Goal: Browse casually: Explore the website without a specific task or goal

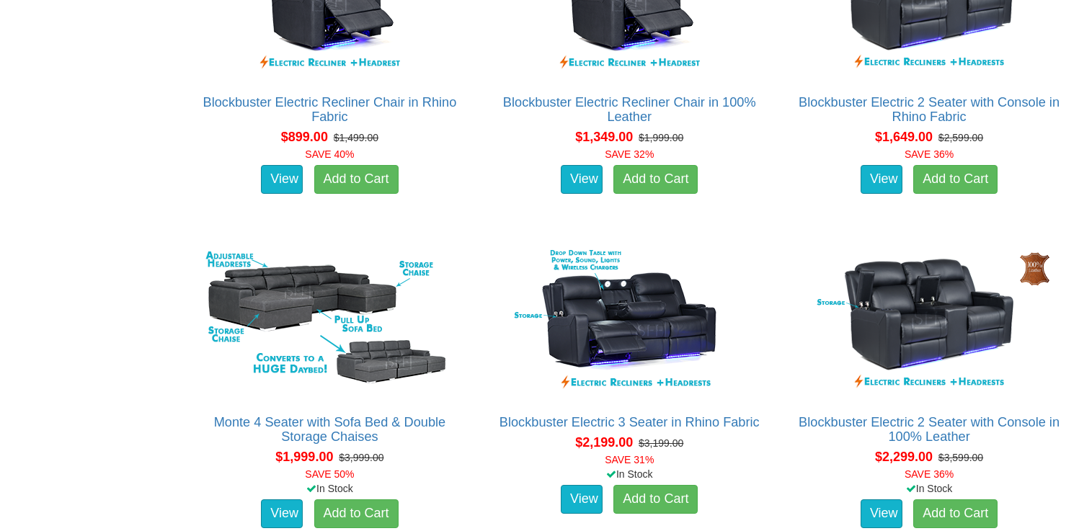
scroll to position [1101, 0]
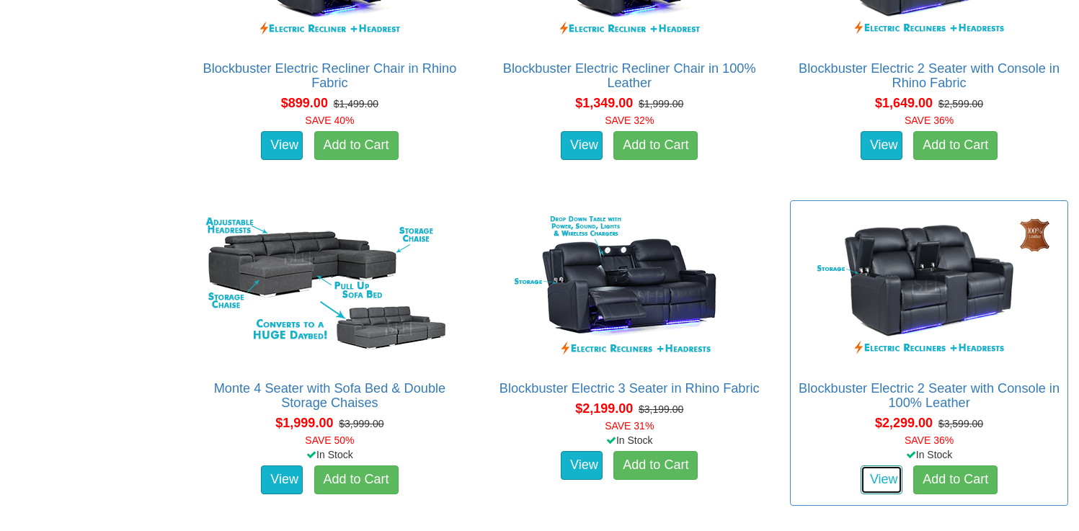
click at [883, 469] on link "View" at bounding box center [882, 480] width 42 height 29
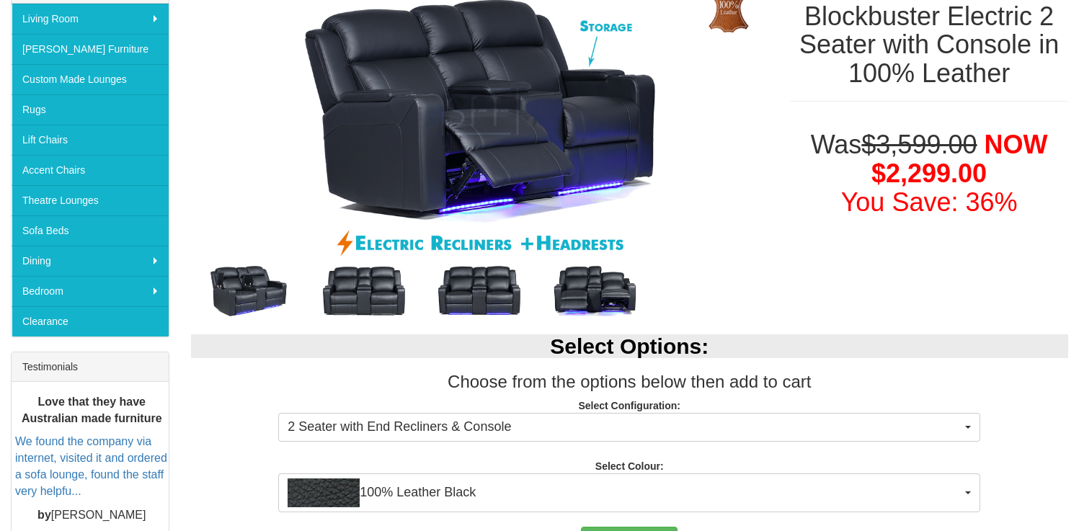
scroll to position [265, 0]
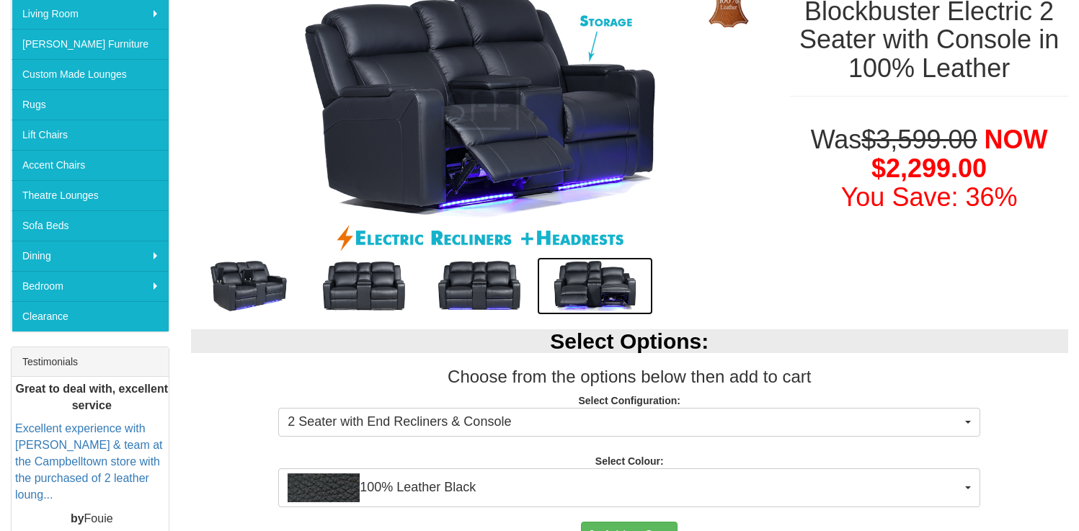
click at [595, 286] on img at bounding box center [594, 286] width 115 height 58
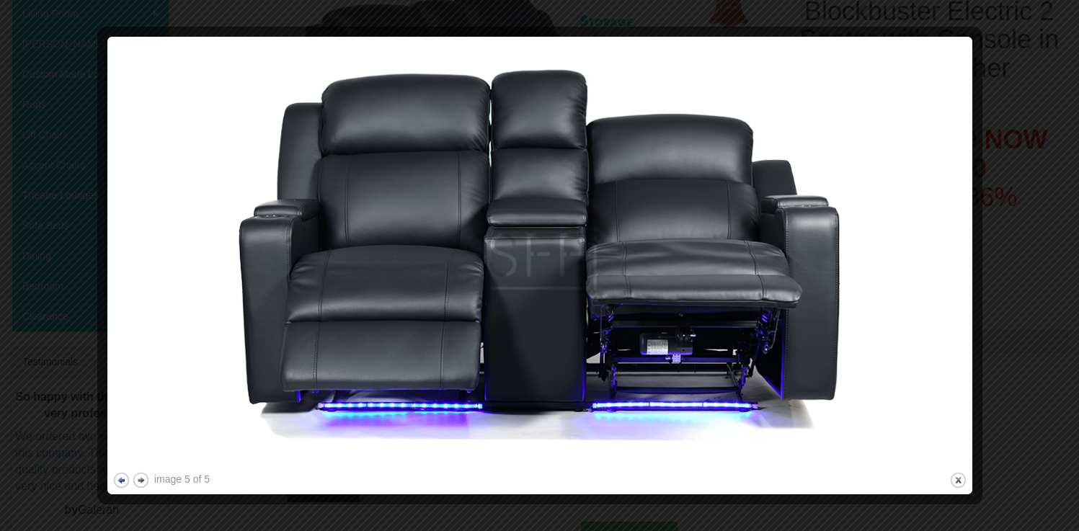
click at [119, 482] on button "previous" at bounding box center [121, 480] width 18 height 18
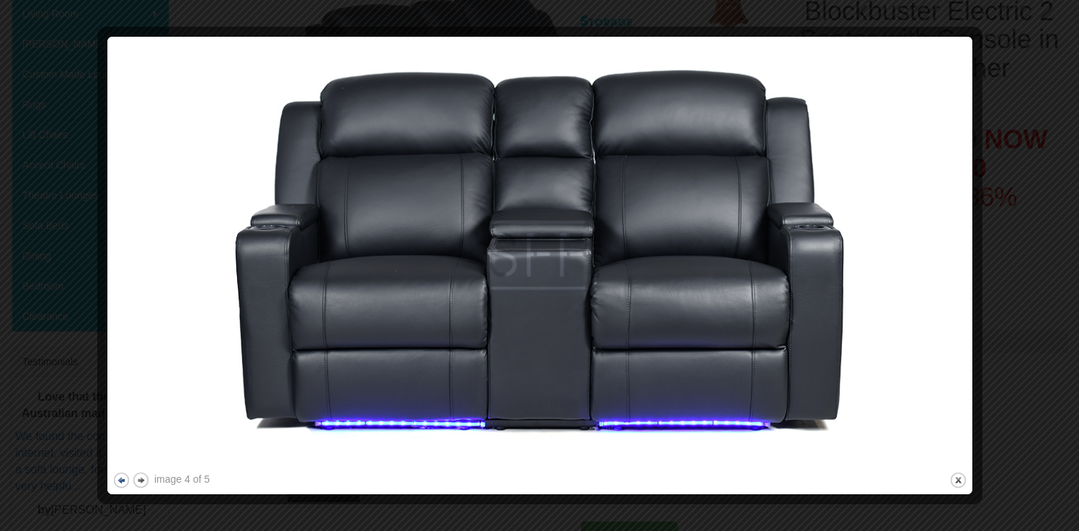
click at [123, 482] on button "previous" at bounding box center [121, 480] width 18 height 18
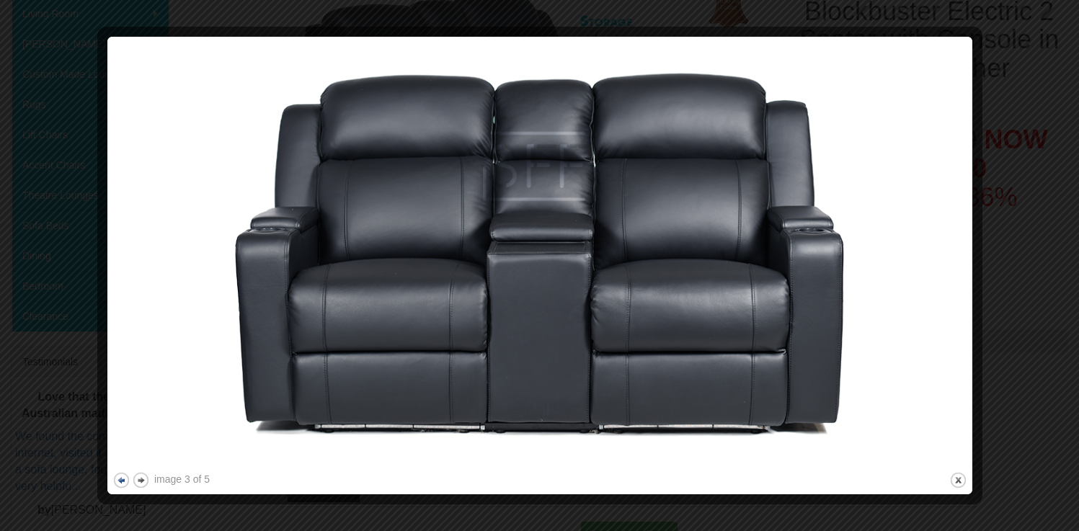
click at [123, 482] on button "previous" at bounding box center [121, 480] width 18 height 18
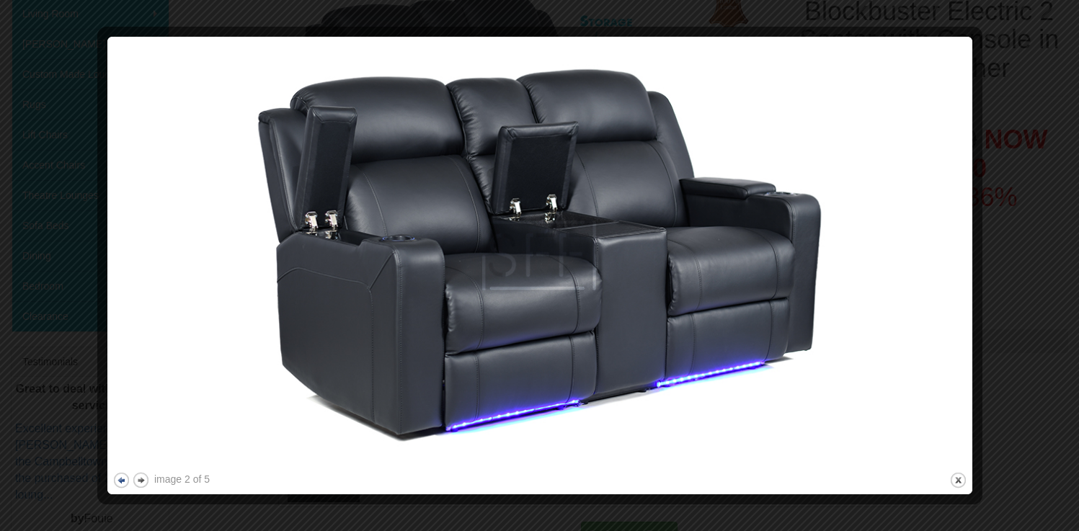
click at [123, 482] on button "previous" at bounding box center [121, 480] width 18 height 18
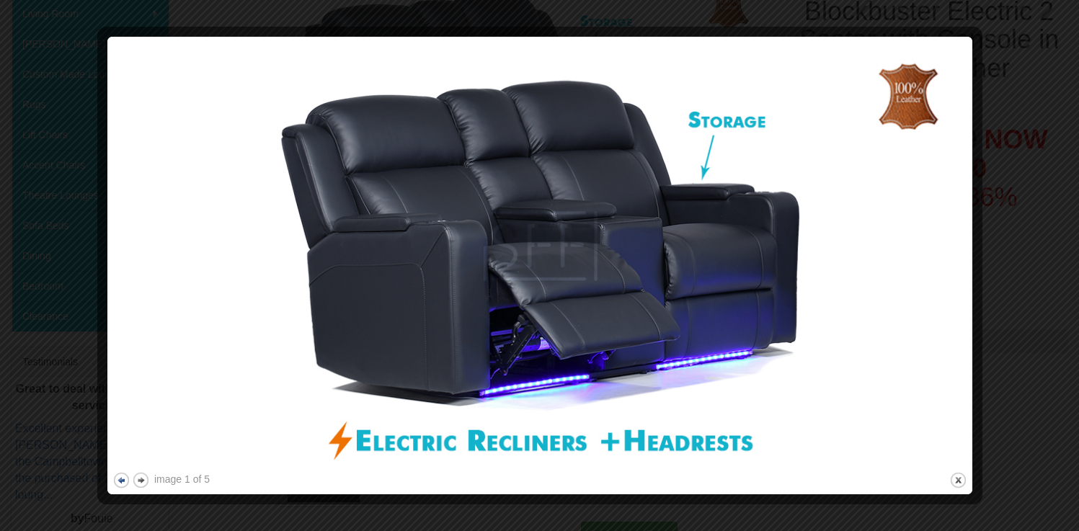
click at [123, 482] on button "previous" at bounding box center [121, 480] width 18 height 18
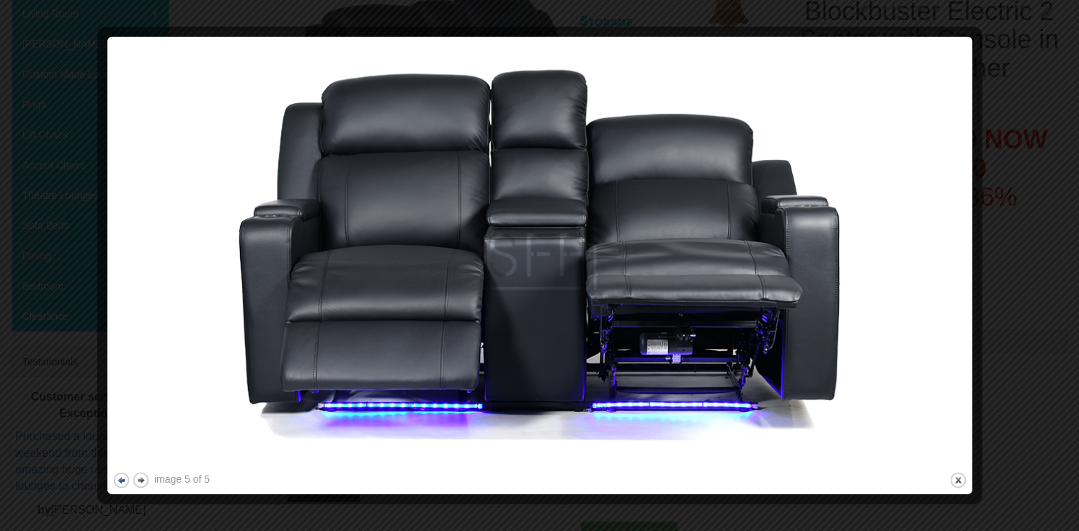
click at [123, 482] on button "previous" at bounding box center [121, 480] width 18 height 18
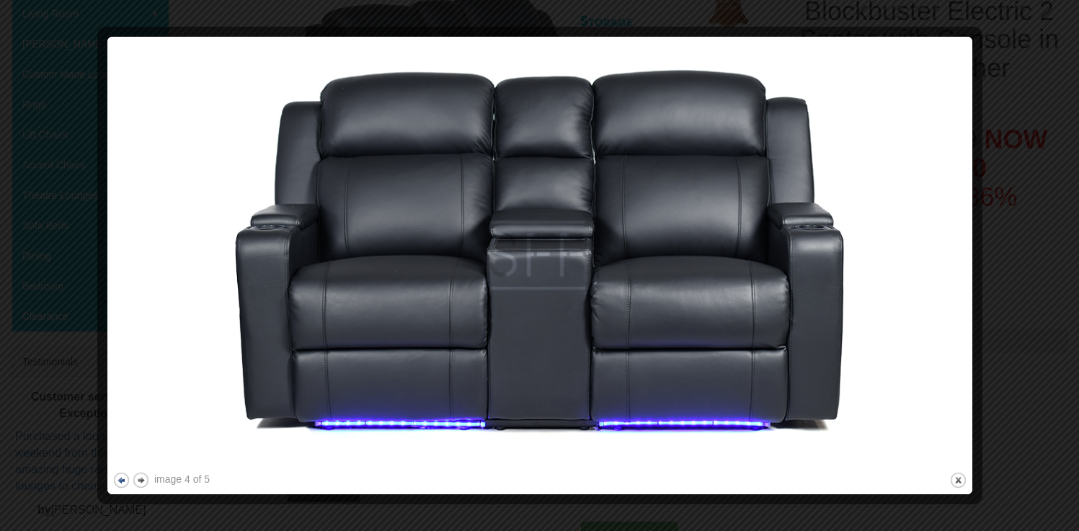
click at [123, 482] on button "previous" at bounding box center [121, 480] width 18 height 18
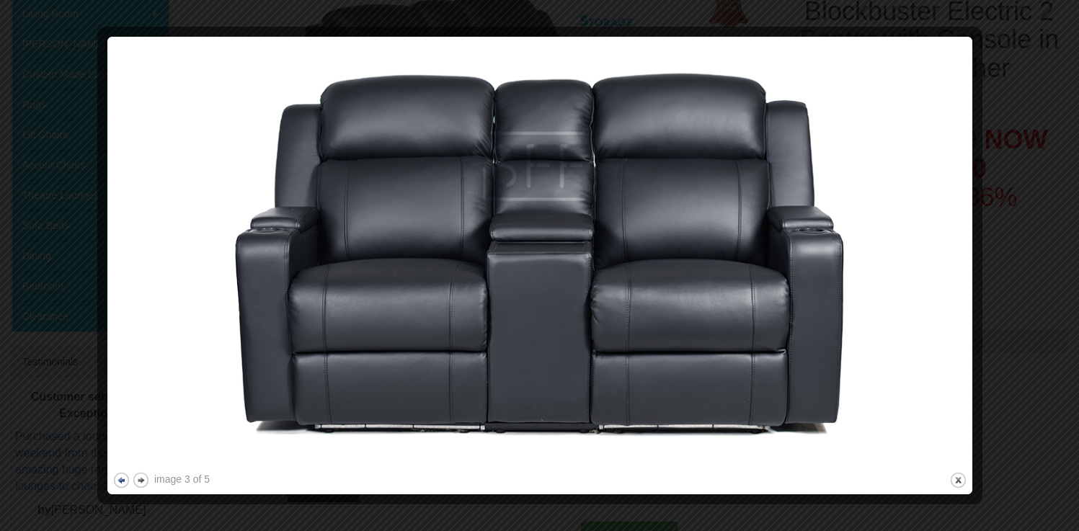
click at [123, 482] on button "previous" at bounding box center [121, 480] width 18 height 18
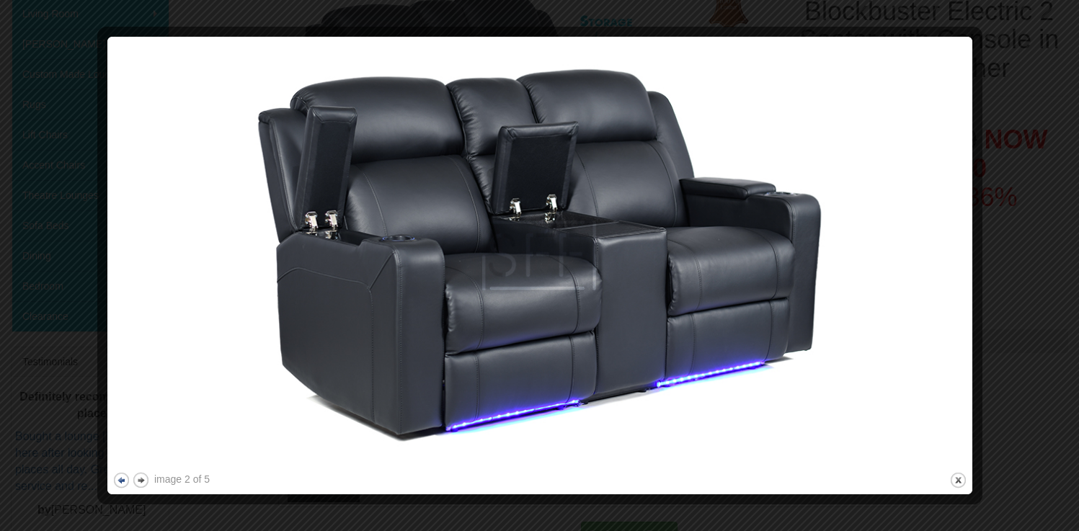
click at [123, 482] on button "previous" at bounding box center [121, 480] width 18 height 18
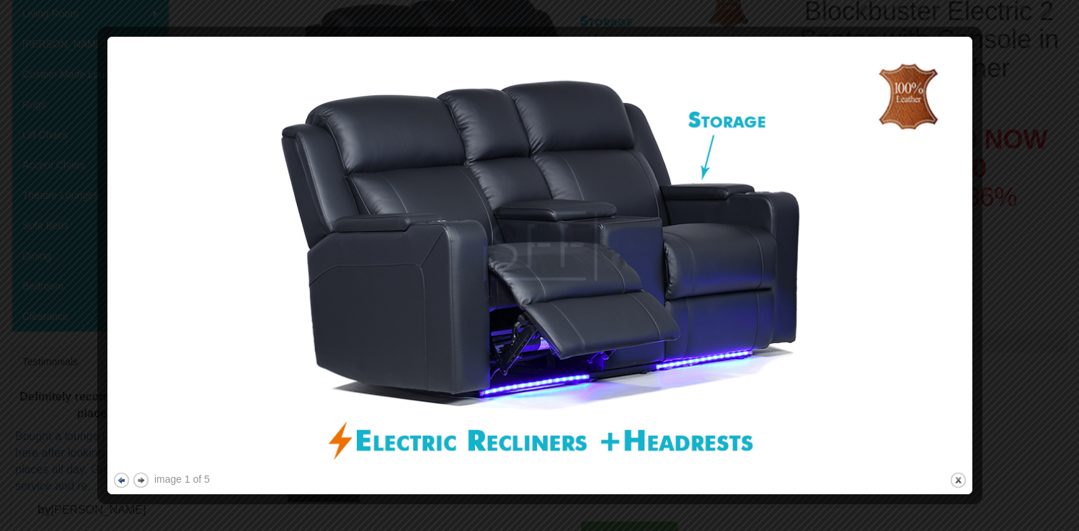
click at [123, 482] on button "previous" at bounding box center [121, 480] width 18 height 18
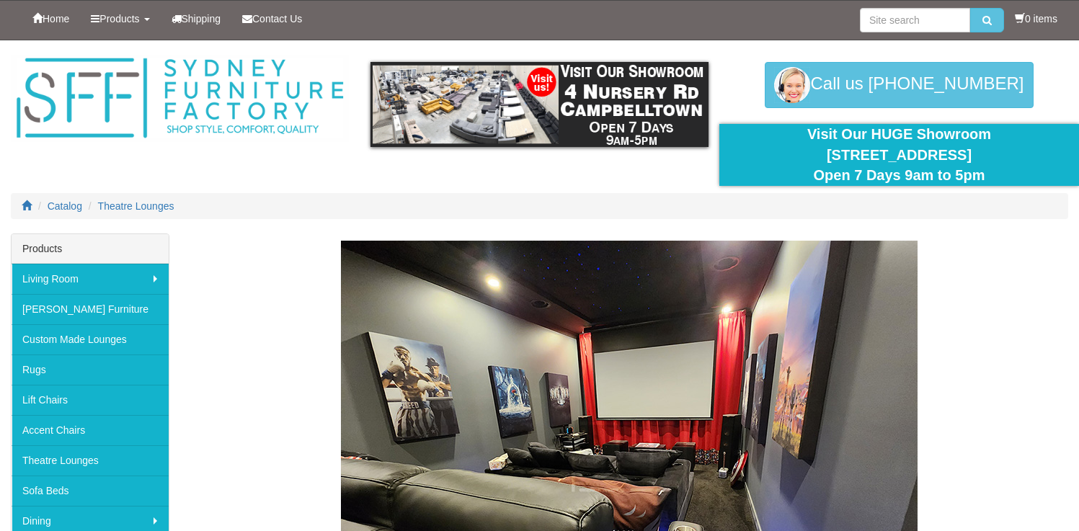
scroll to position [1101, 0]
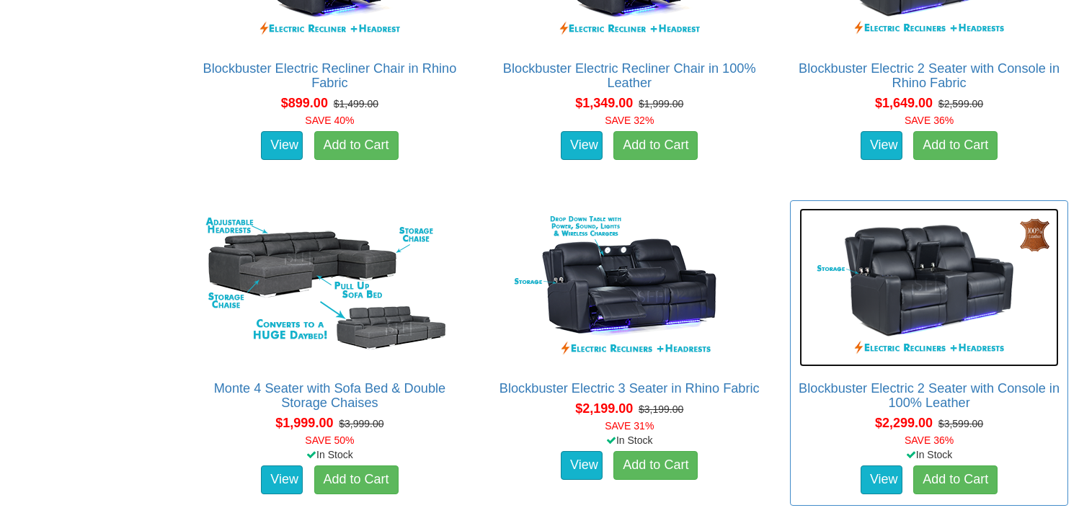
click at [955, 293] on img at bounding box center [929, 287] width 260 height 159
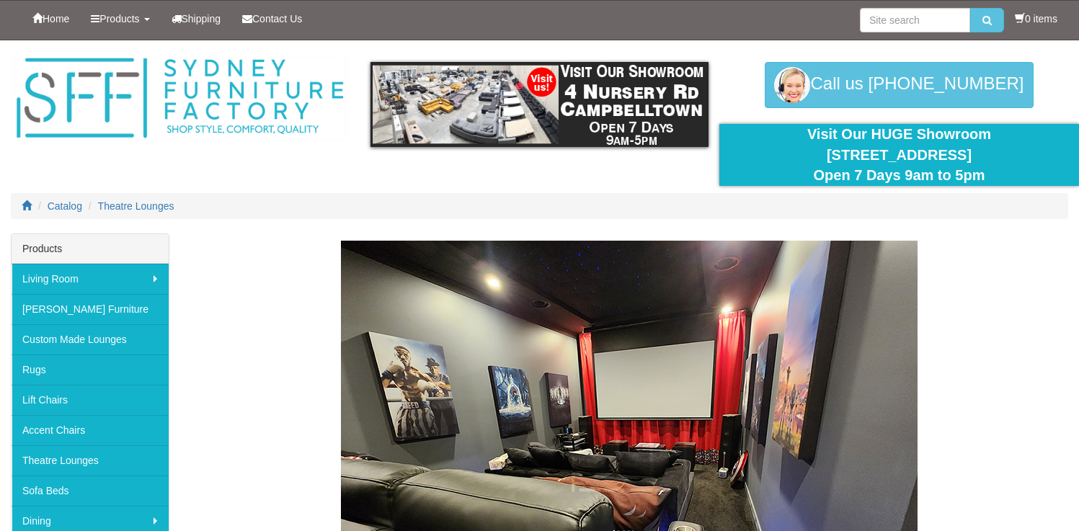
scroll to position [1101, 0]
